Goal: Task Accomplishment & Management: Manage account settings

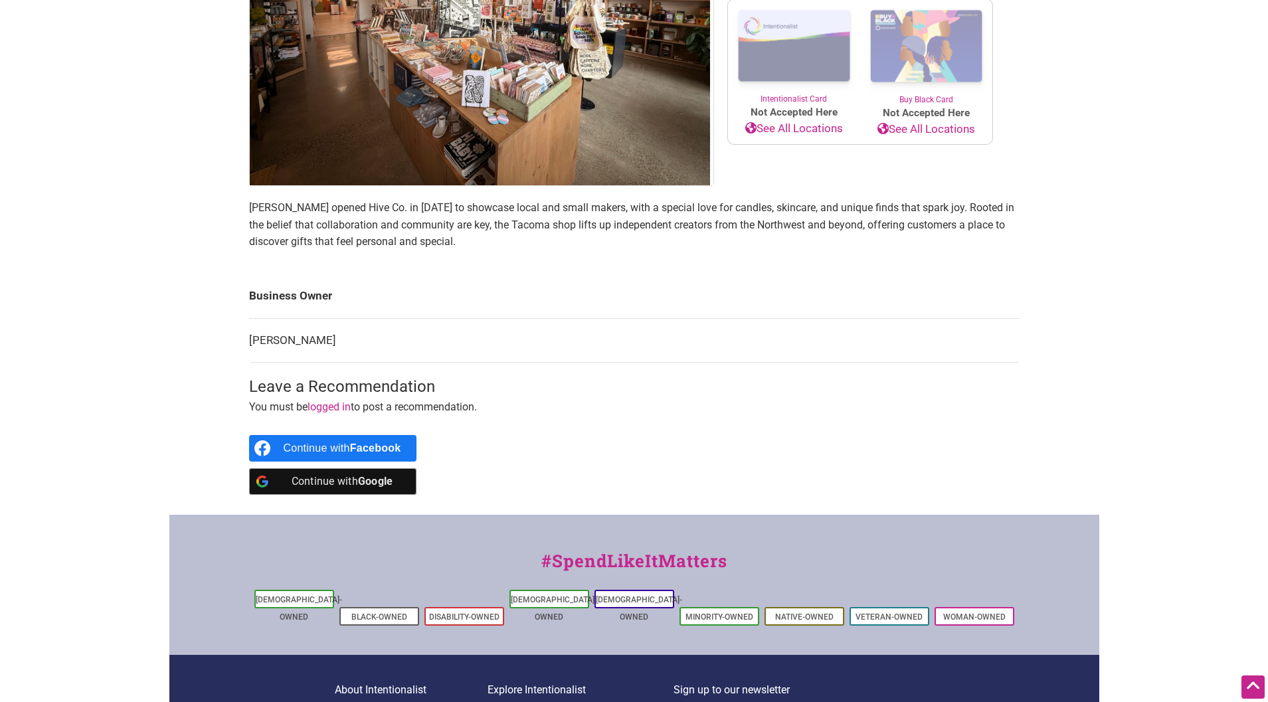
scroll to position [302, 0]
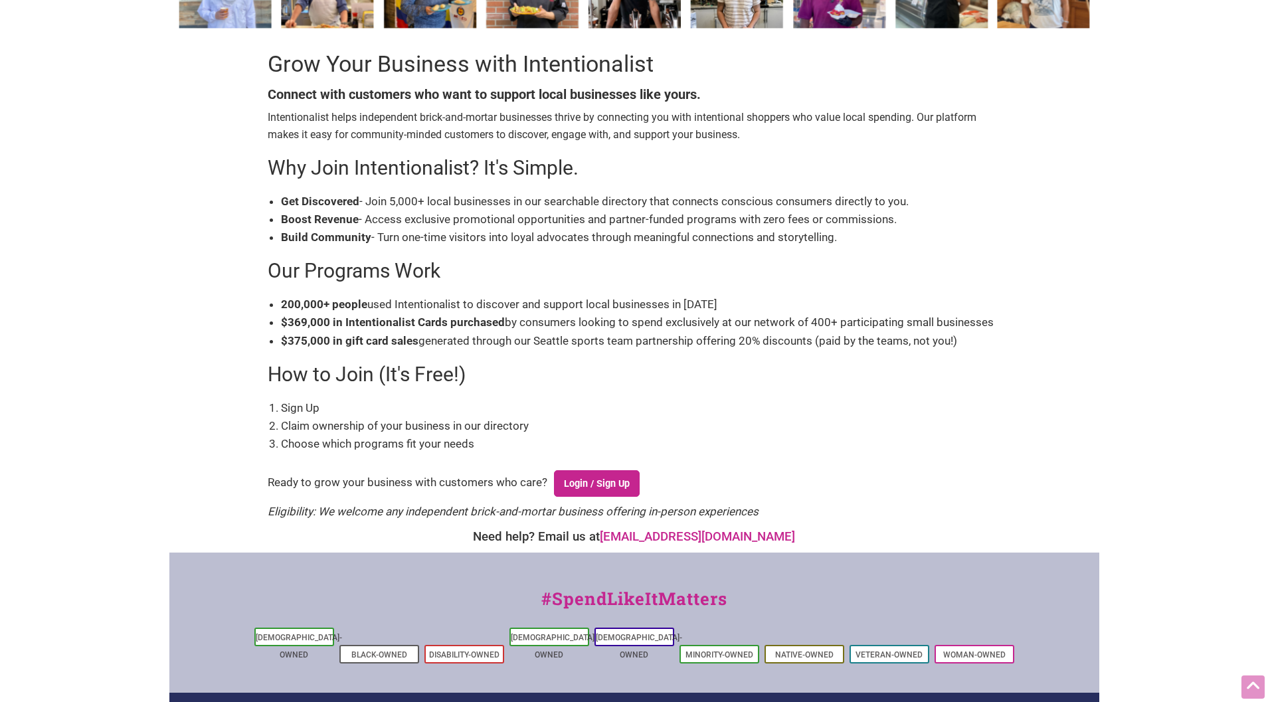
scroll to position [141, 0]
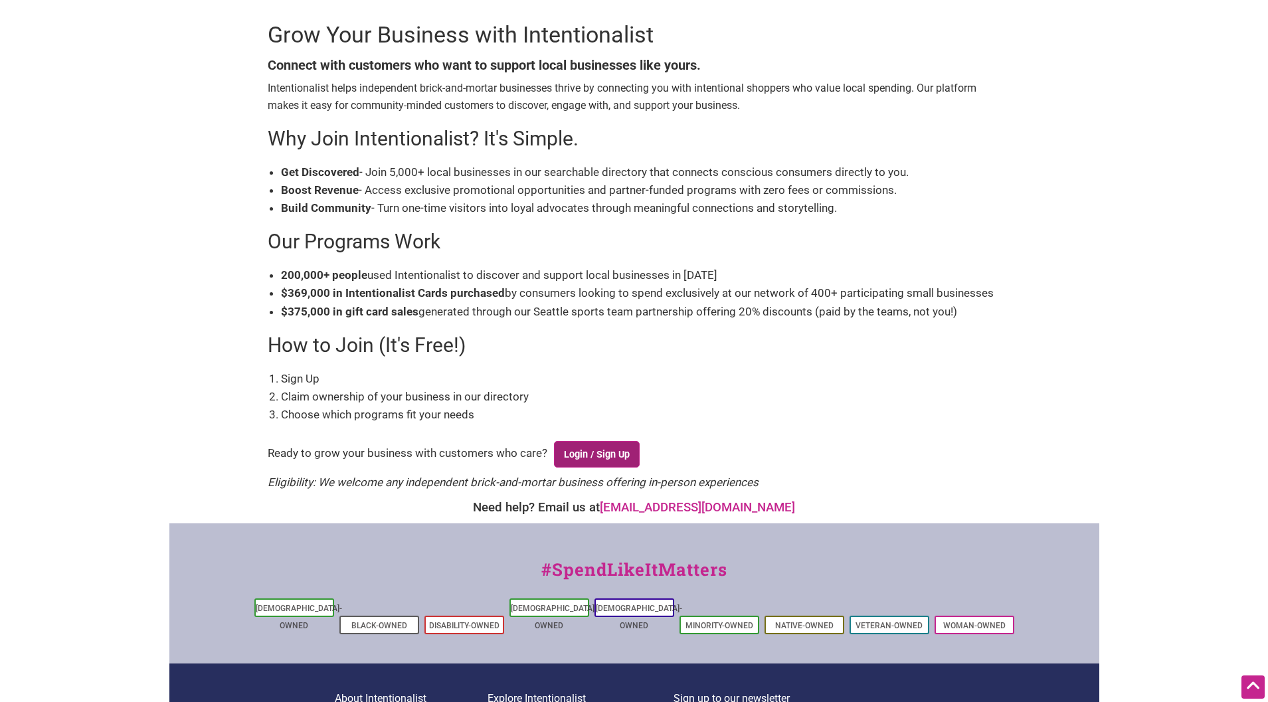
click at [579, 452] on link "Login / Sign Up" at bounding box center [597, 454] width 86 height 27
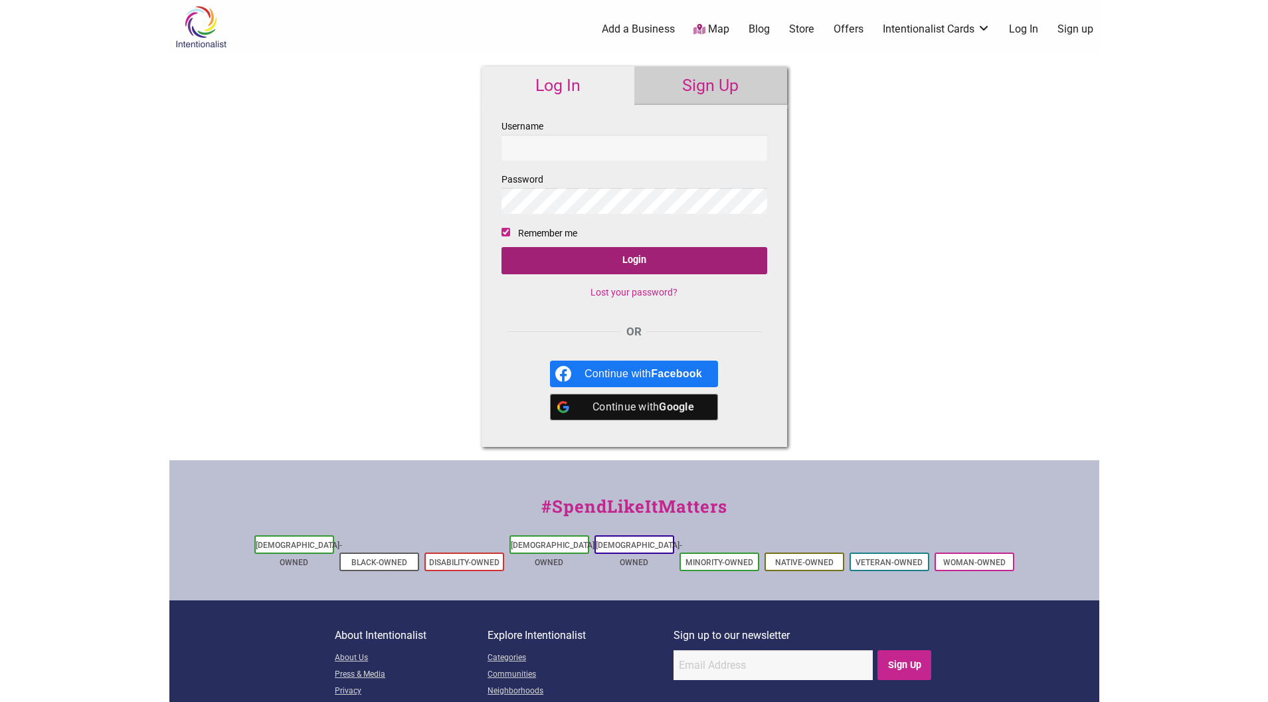
type input "hivetacoma"
click at [599, 262] on input "Login" at bounding box center [634, 260] width 266 height 27
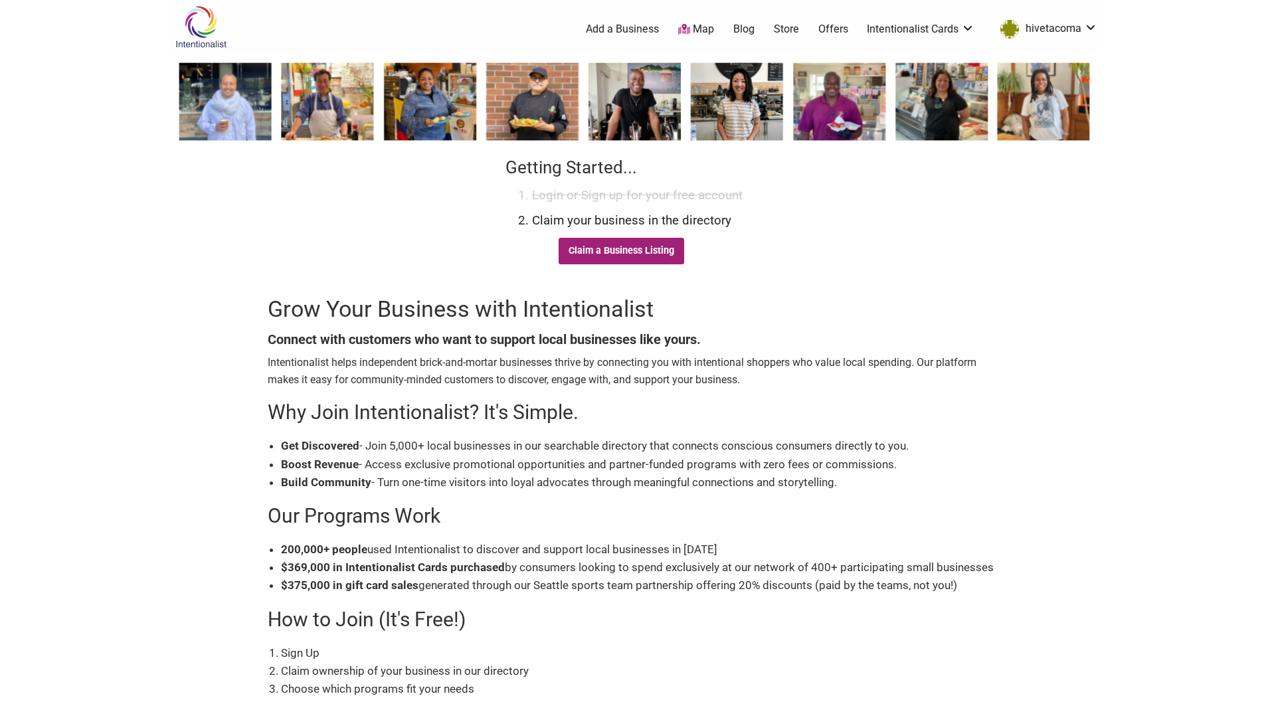
click at [638, 252] on link "Claim a Business Listing" at bounding box center [622, 251] width 126 height 27
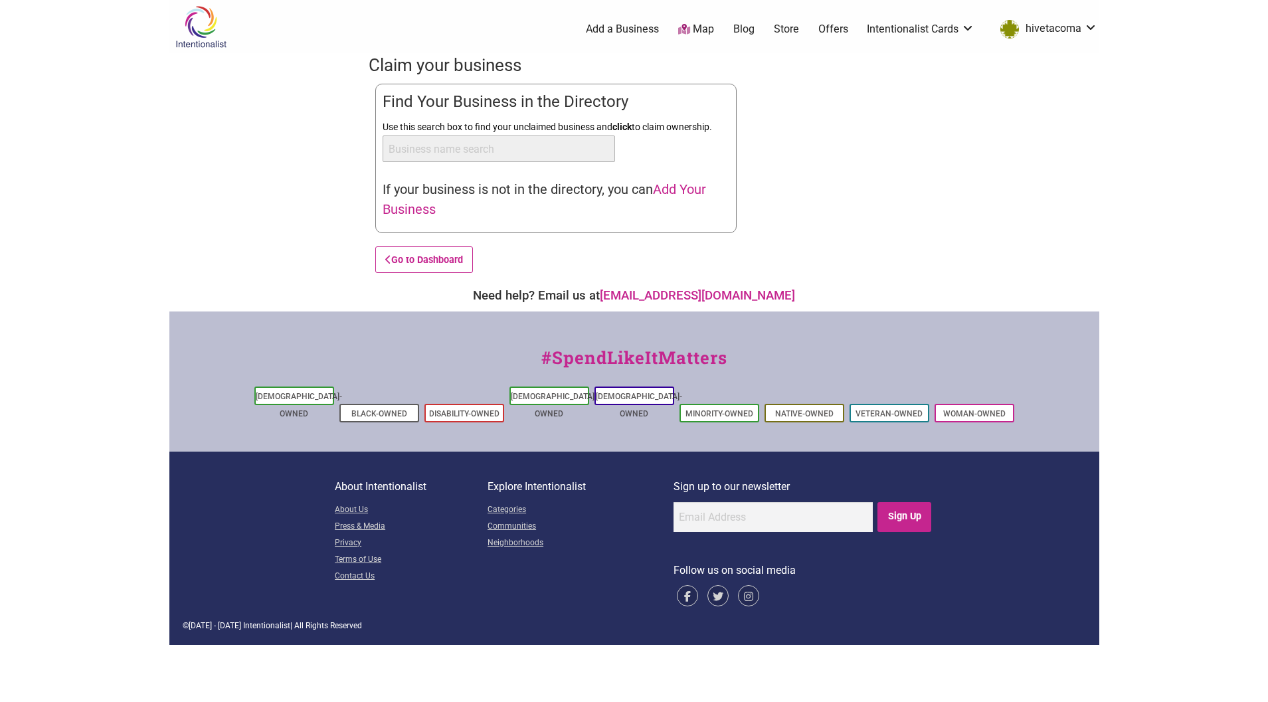
click at [501, 151] on input "Use this search box to find your unclaimed business and click to claim ownershi…" at bounding box center [499, 149] width 232 height 27
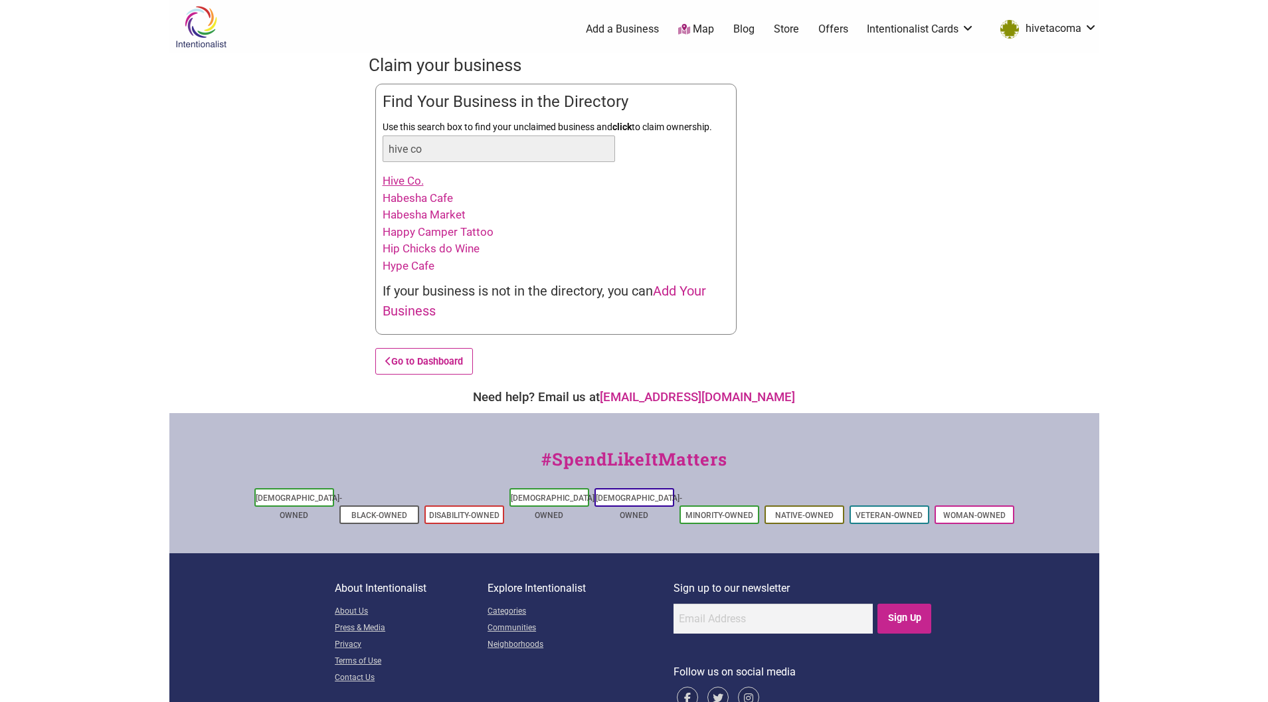
type input "hive co"
click at [404, 180] on link "Hive Co." at bounding box center [403, 180] width 41 height 13
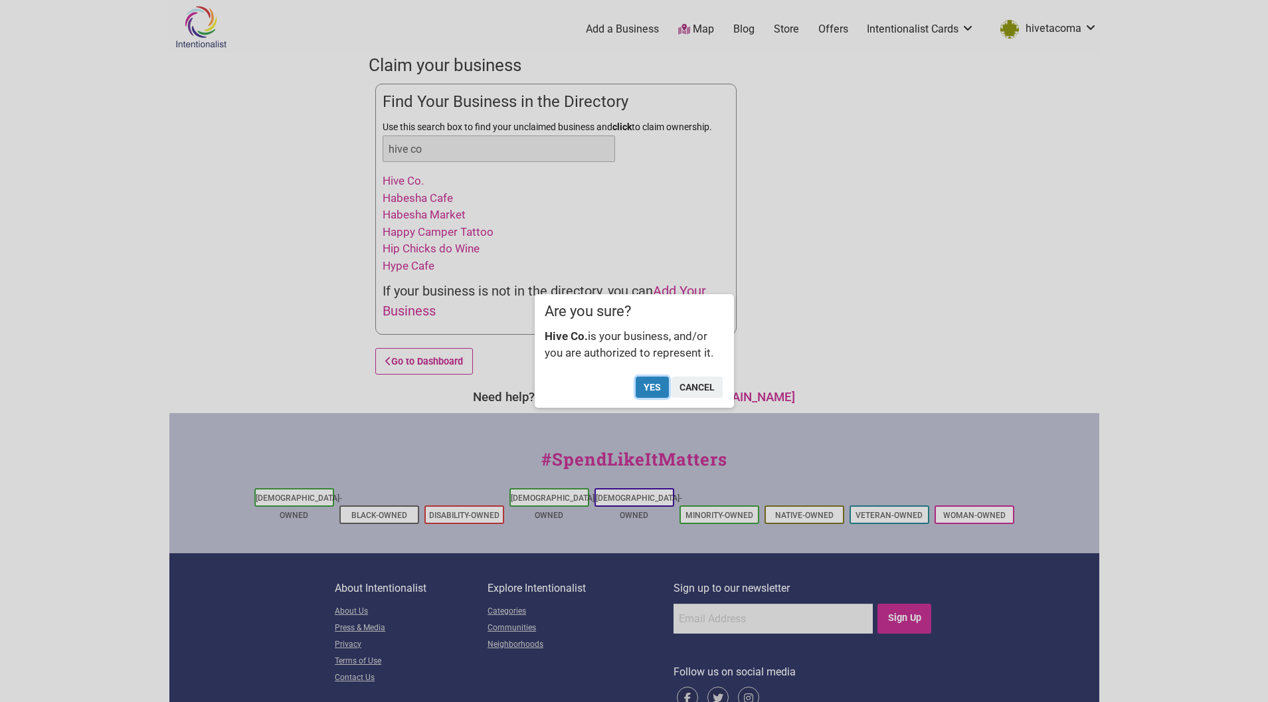
click at [650, 388] on button "Yes" at bounding box center [652, 387] width 33 height 21
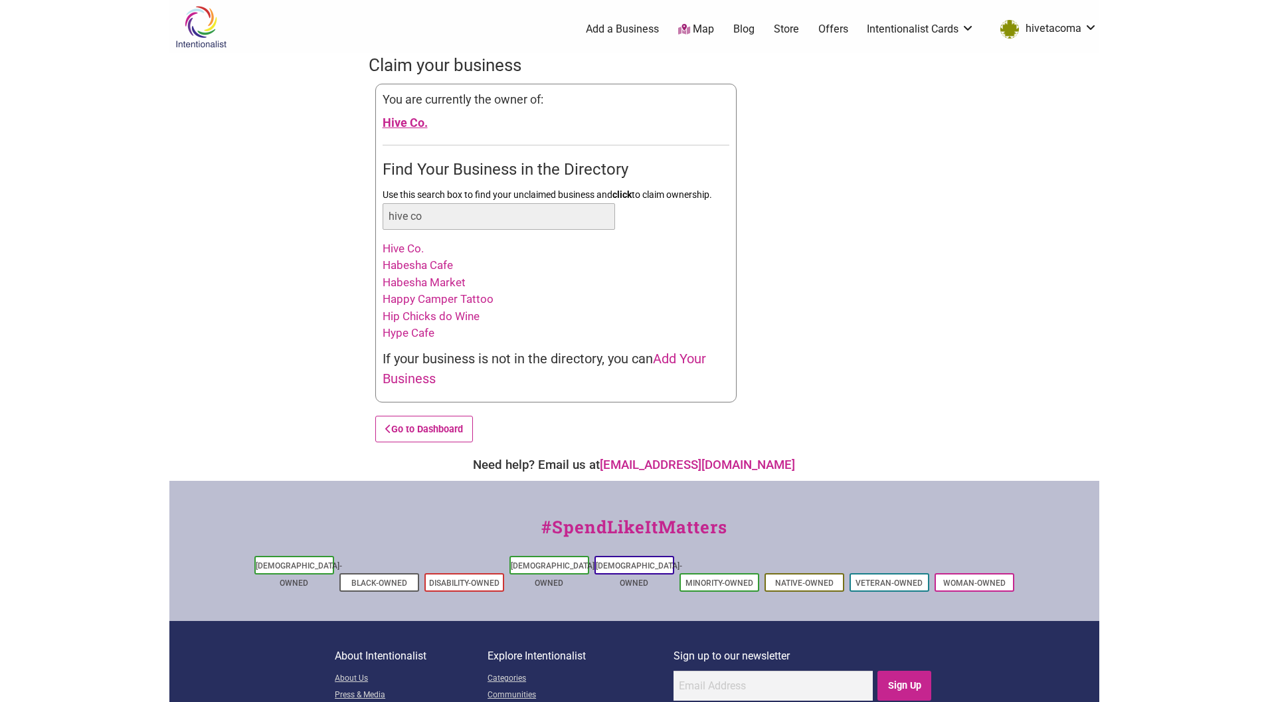
click at [405, 121] on link "Hive Co." at bounding box center [405, 123] width 45 height 14
